Goal: Task Accomplishment & Management: Manage account settings

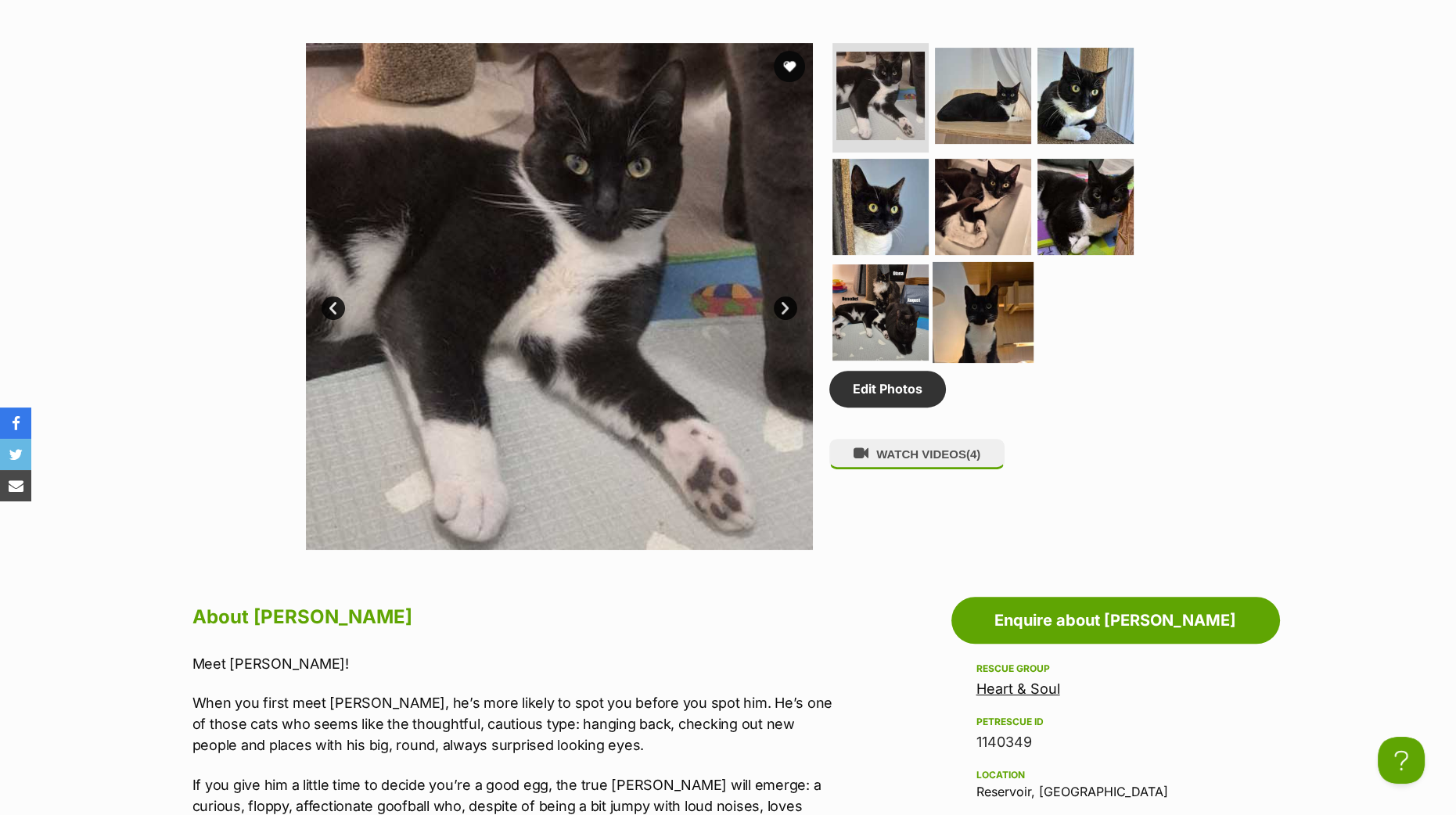
click at [980, 303] on img at bounding box center [983, 313] width 101 height 101
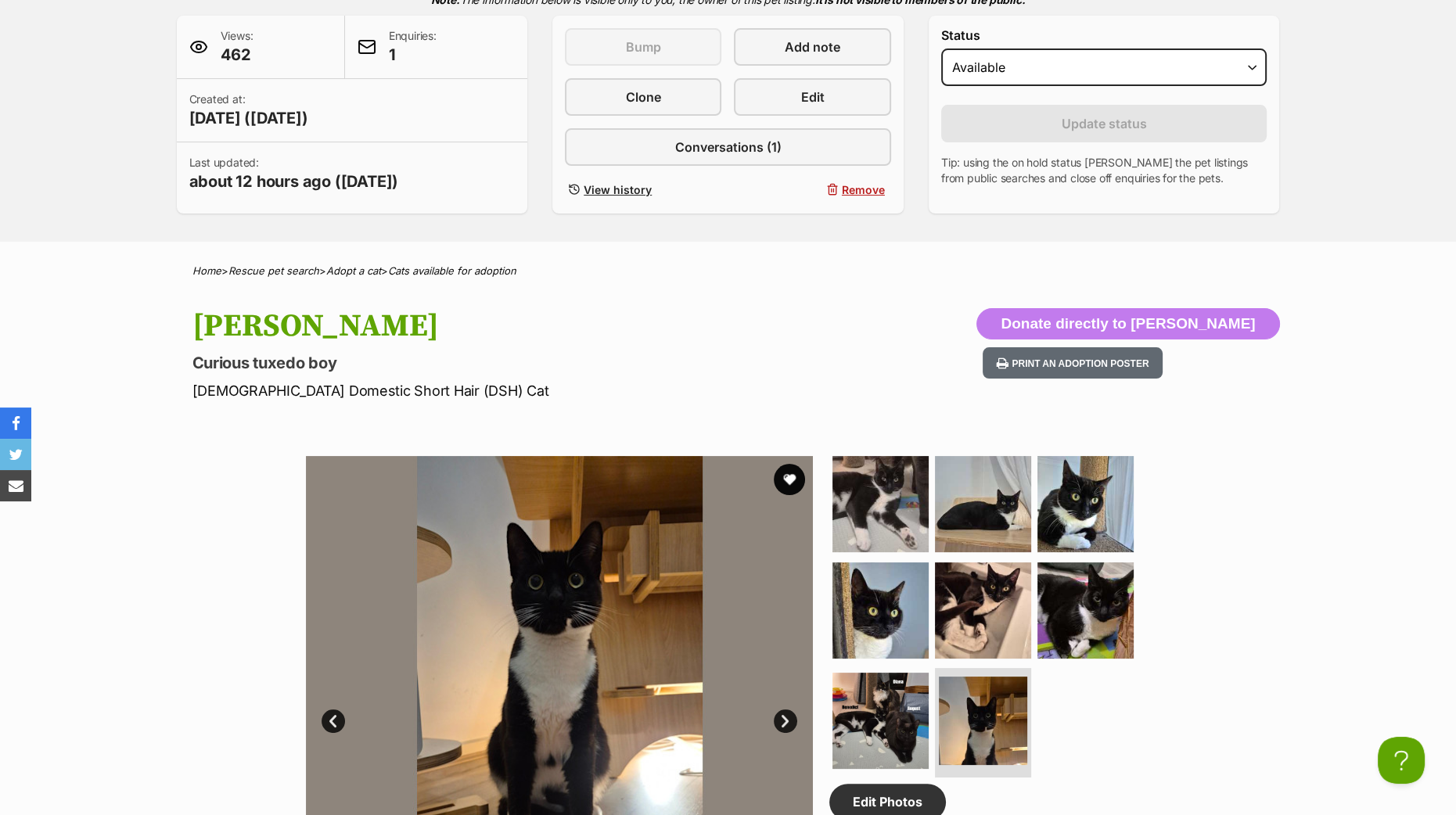
scroll to position [294, 0]
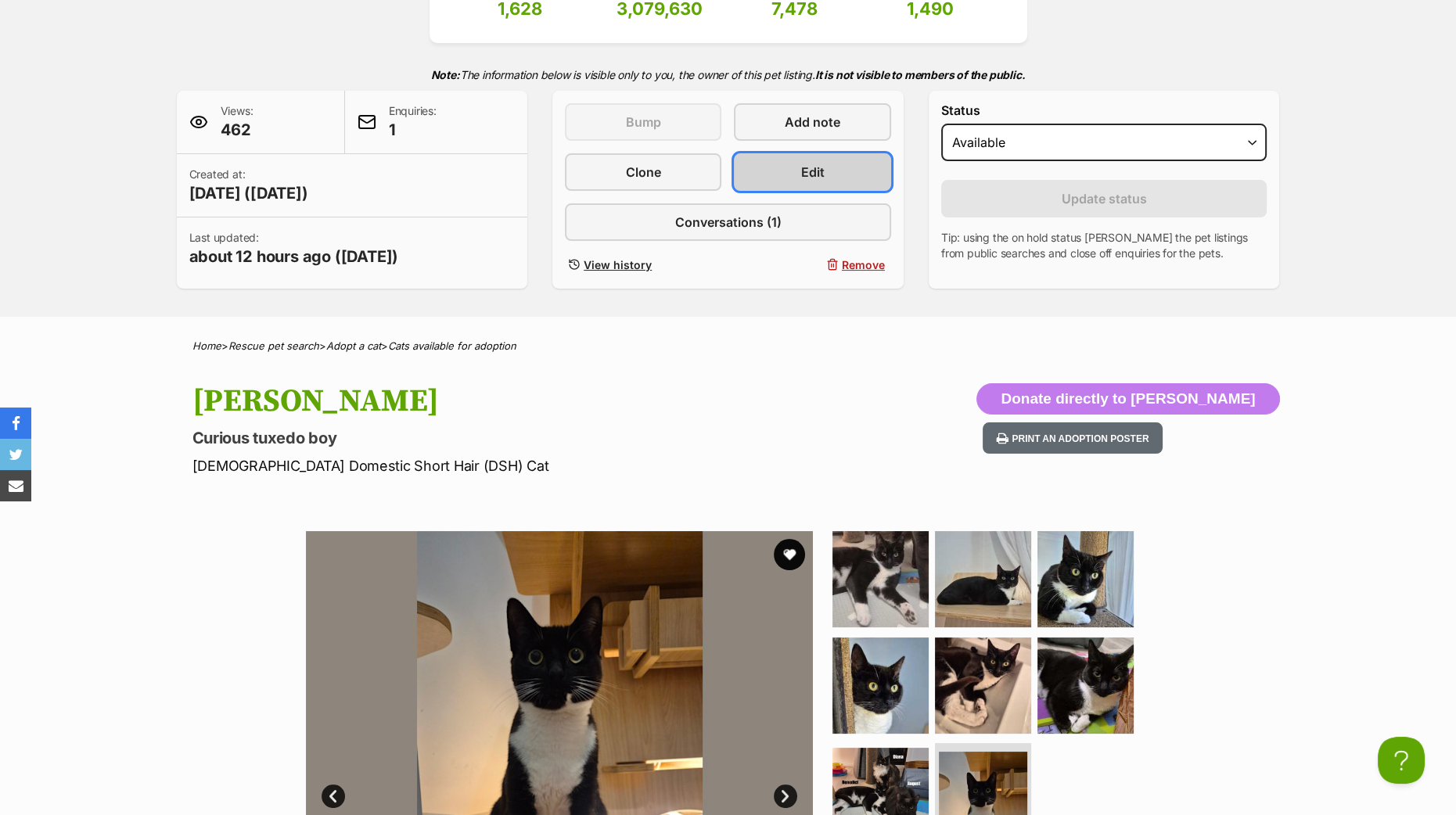
click at [800, 181] on link "Edit" at bounding box center [811, 172] width 157 height 37
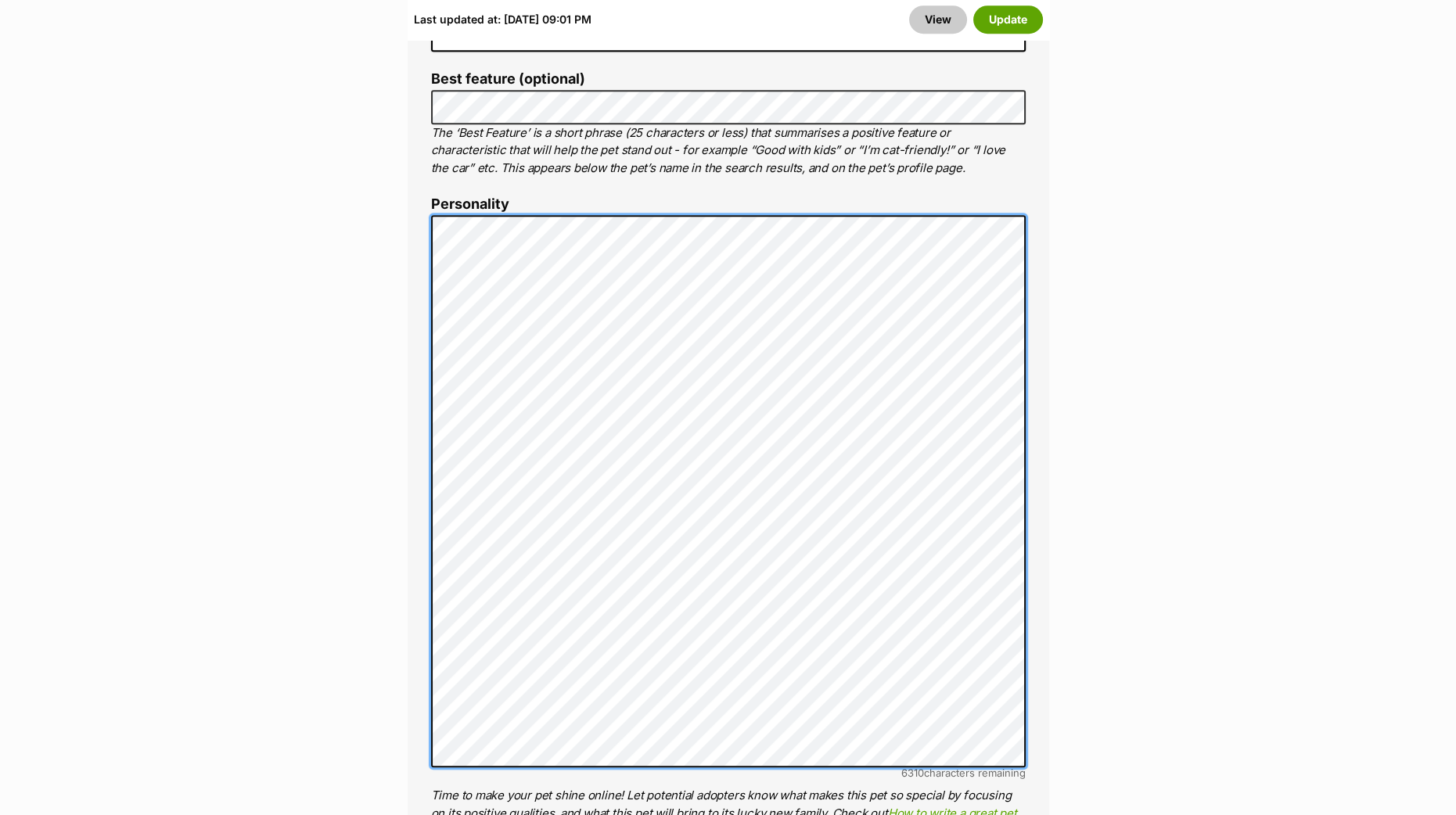
scroll to position [1271, 0]
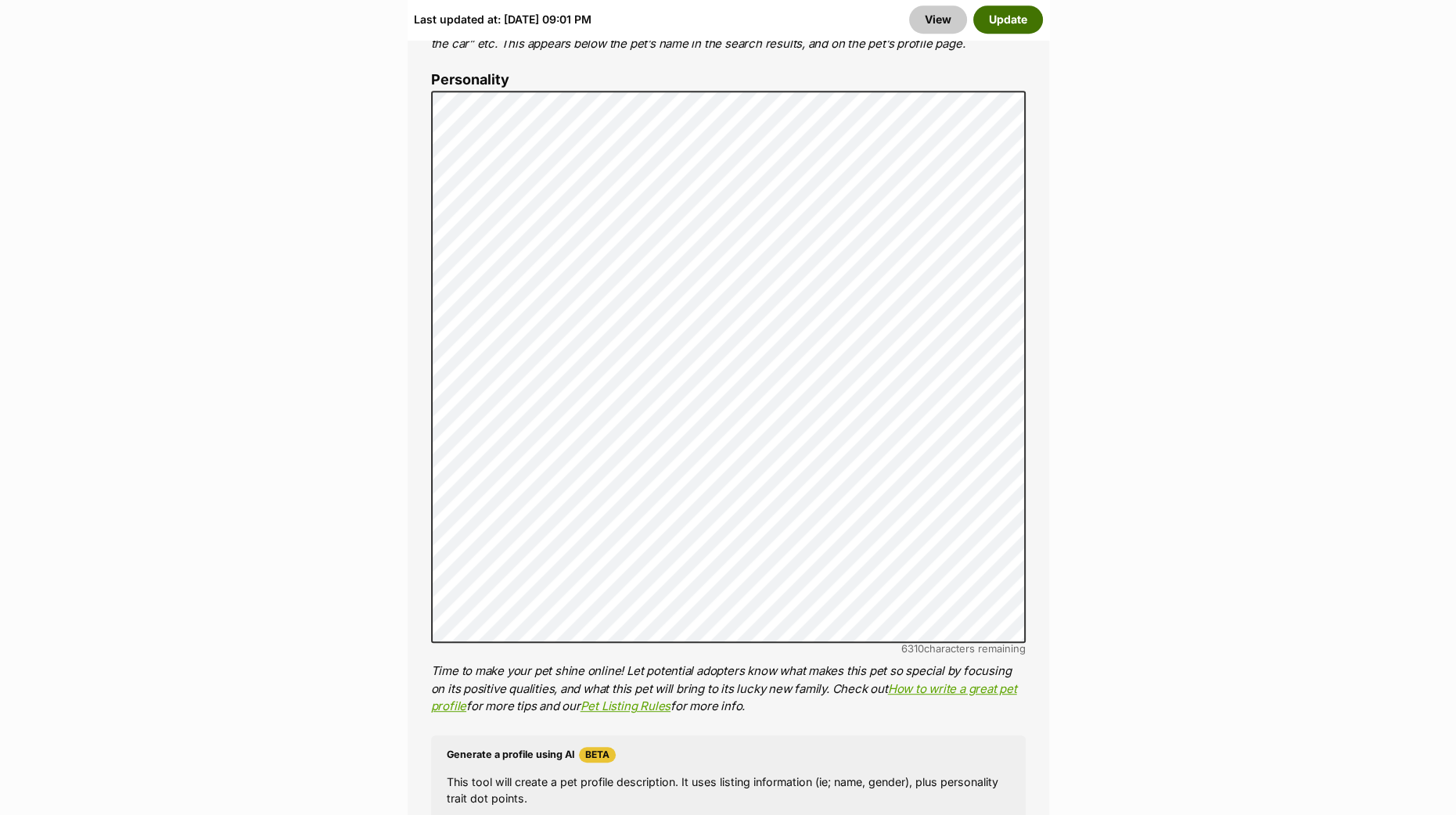
click at [1014, 26] on button "Update" at bounding box center [1008, 20] width 70 height 28
